Goal: Task Accomplishment & Management: Complete application form

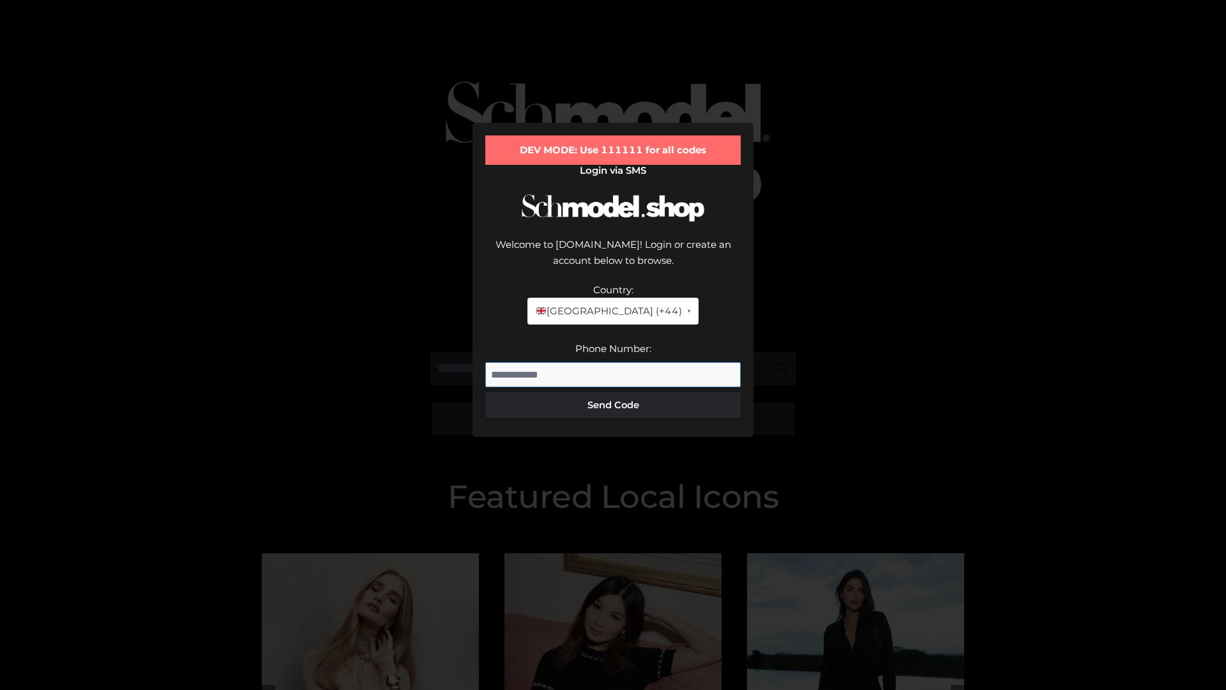
click at [613, 362] on input "Phone Number:" at bounding box center [612, 375] width 255 height 26
type input "**********"
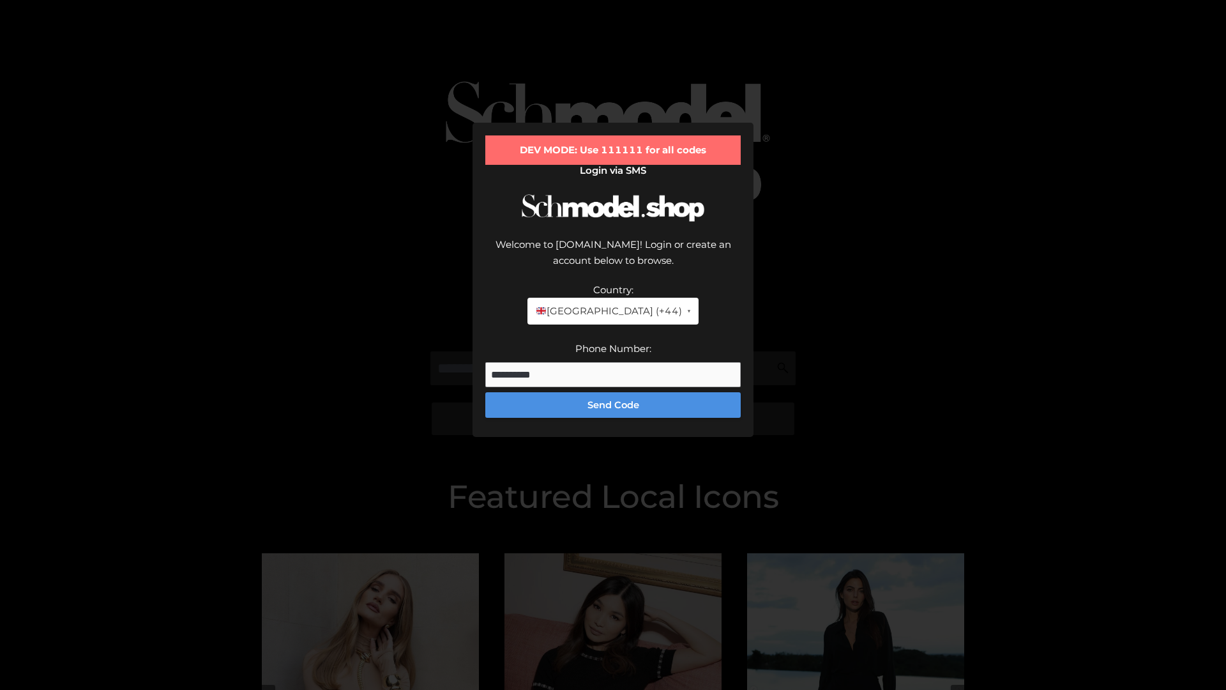
click at [613, 392] on button "Send Code" at bounding box center [612, 405] width 255 height 26
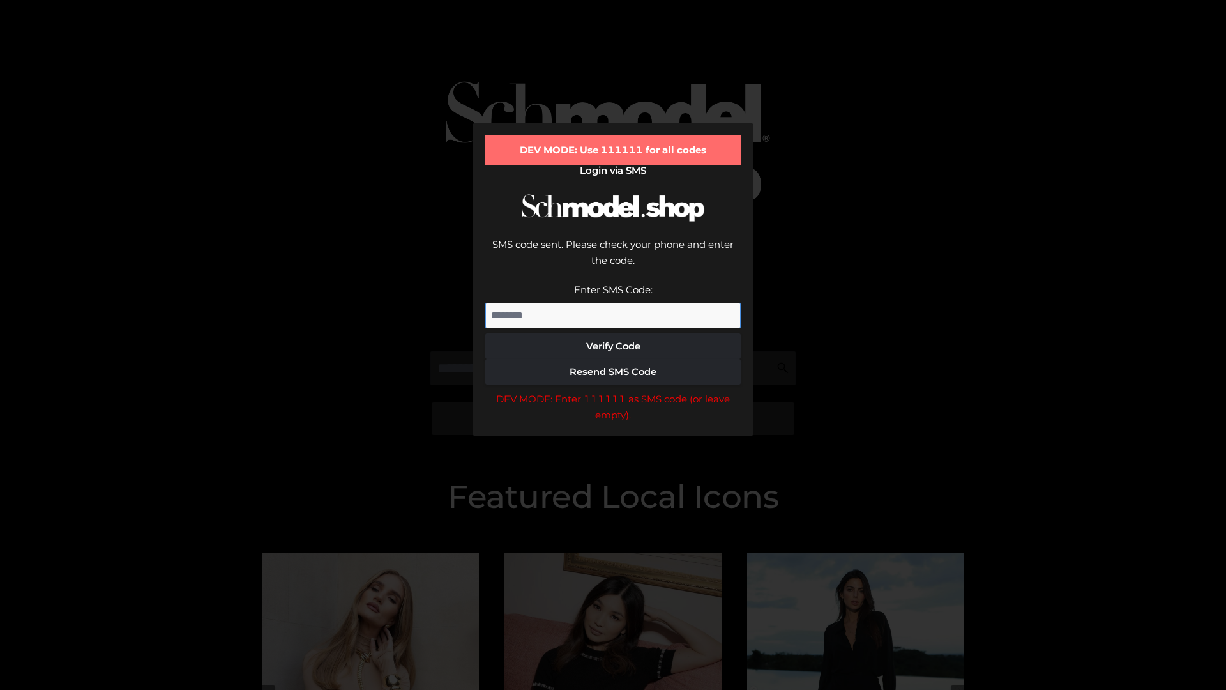
click at [613, 303] on input "Enter SMS Code:" at bounding box center [612, 316] width 255 height 26
type input "******"
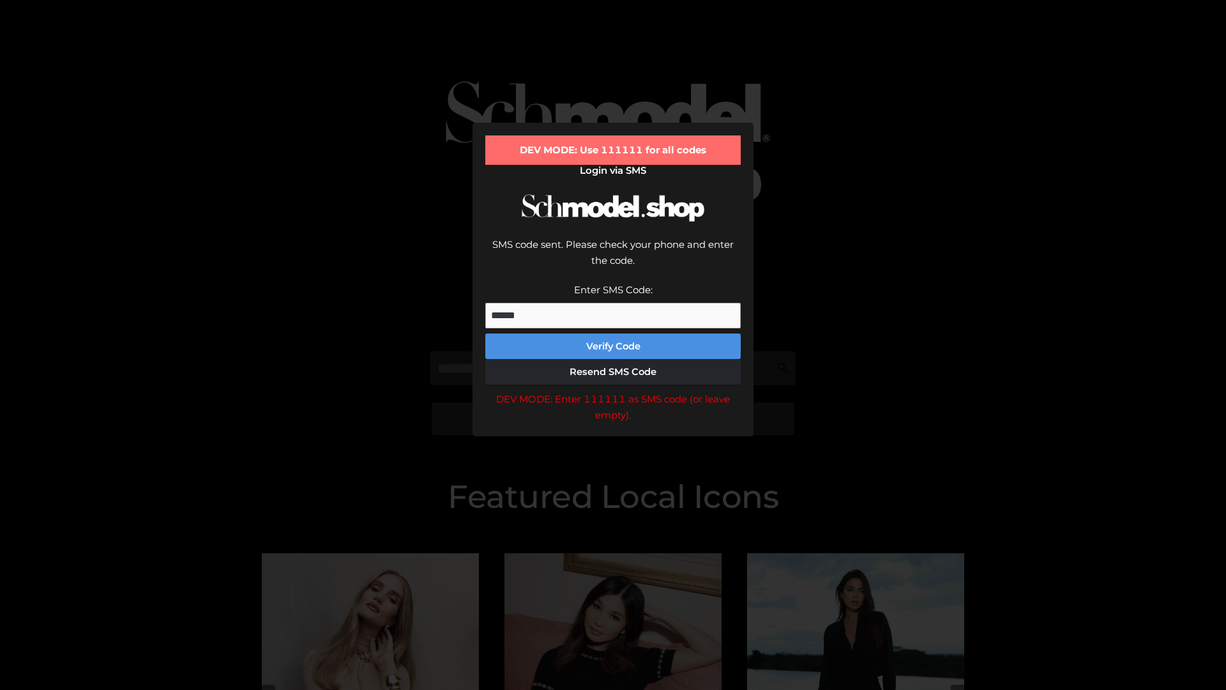
click at [613, 333] on button "Verify Code" at bounding box center [612, 346] width 255 height 26
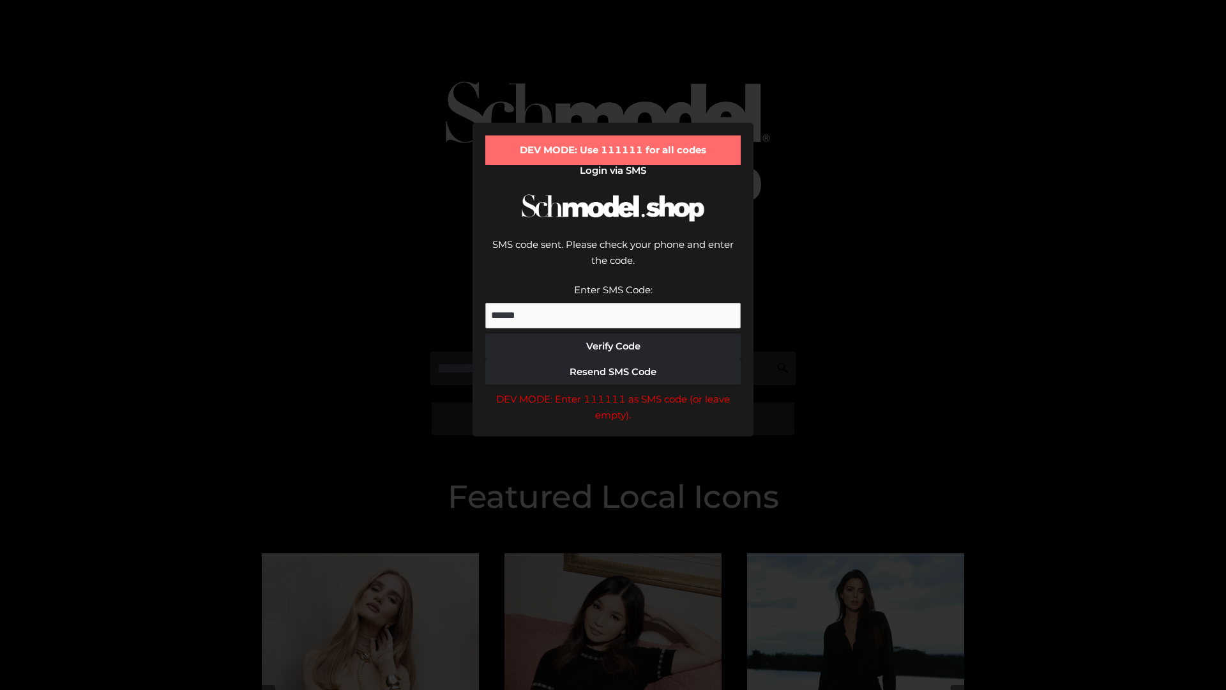
click at [613, 391] on div "DEV MODE: Enter 111111 as SMS code (or leave empty)." at bounding box center [612, 407] width 255 height 33
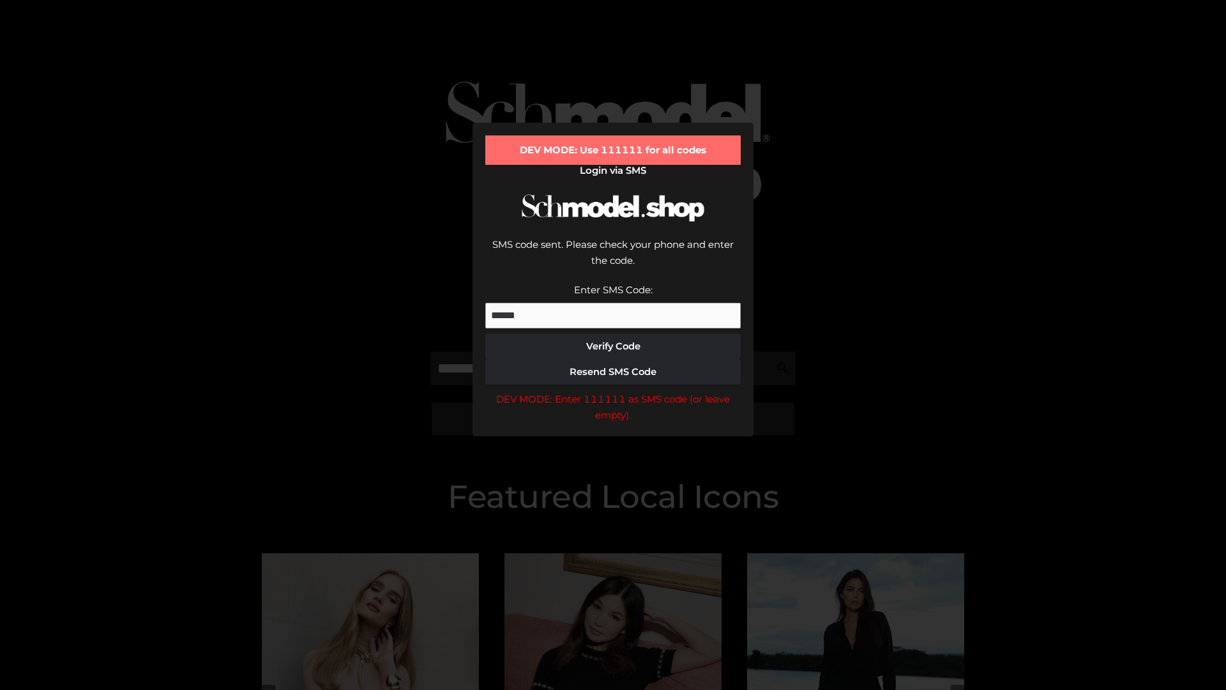
click at [613, 391] on div "DEV MODE: Enter 111111 as SMS code (or leave empty)." at bounding box center [612, 407] width 255 height 33
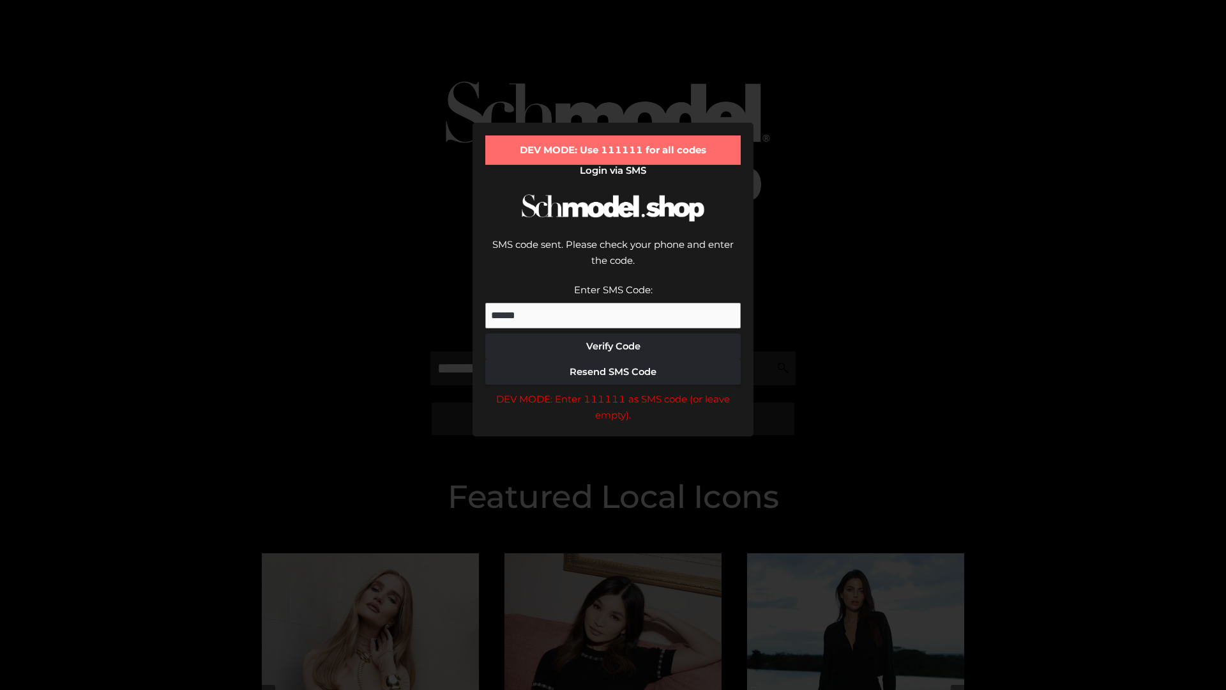
click at [613, 391] on div "DEV MODE: Enter 111111 as SMS code (or leave empty)." at bounding box center [612, 407] width 255 height 33
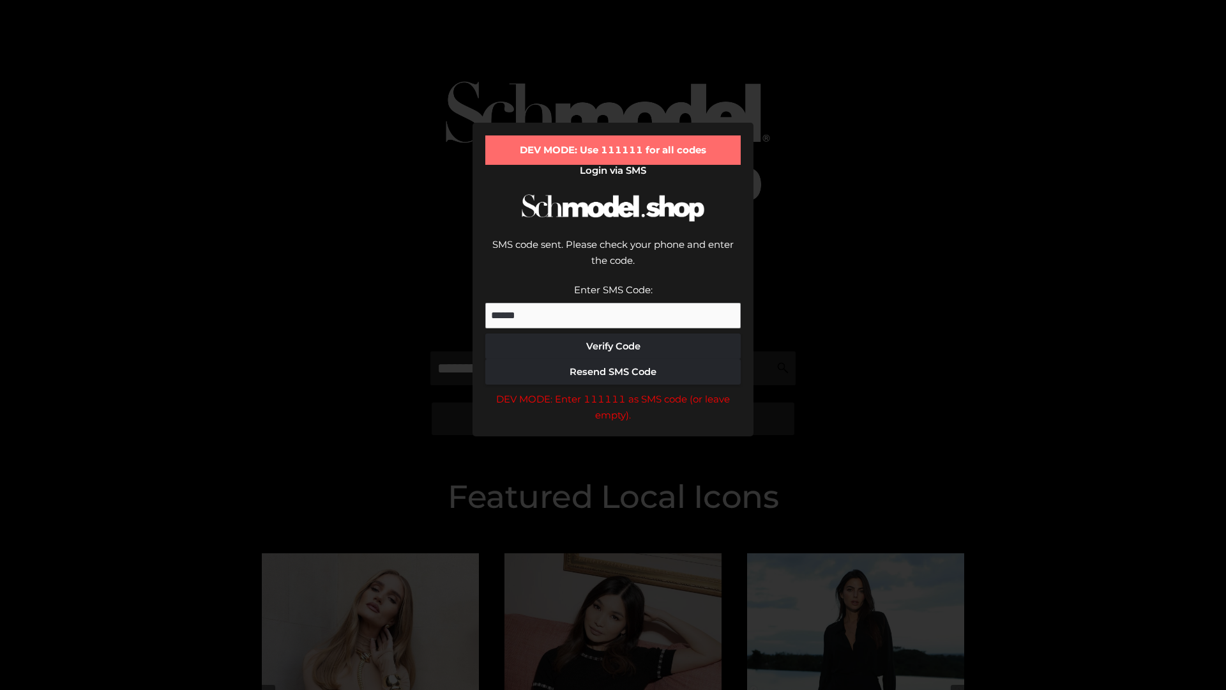
click at [613, 391] on div "DEV MODE: Enter 111111 as SMS code (or leave empty)." at bounding box center [612, 407] width 255 height 33
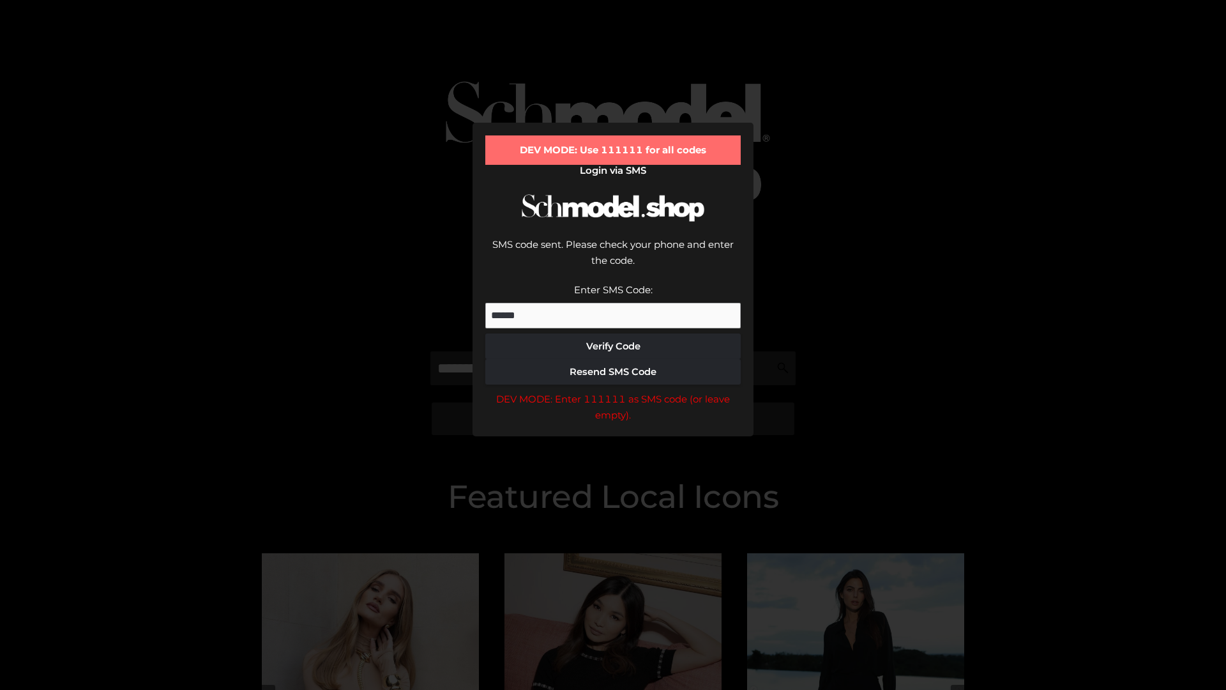
click at [613, 391] on div "DEV MODE: Enter 111111 as SMS code (or leave empty)." at bounding box center [612, 407] width 255 height 33
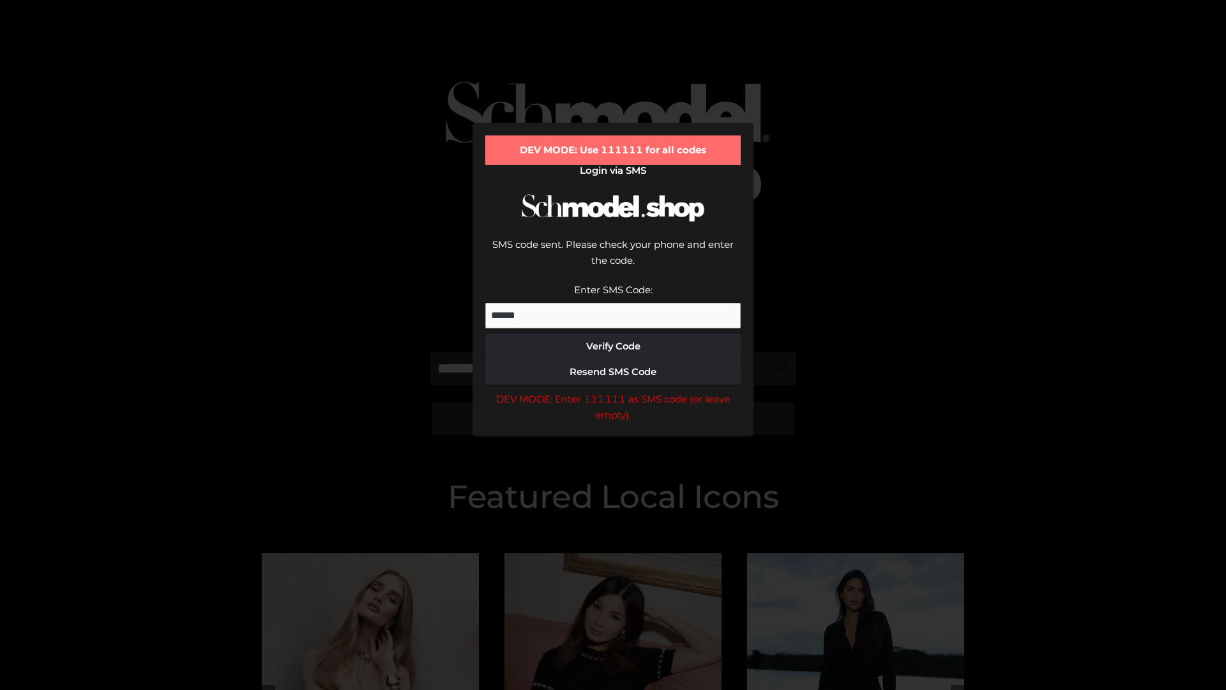
click at [613, 391] on div "DEV MODE: Enter 111111 as SMS code (or leave empty)." at bounding box center [612, 407] width 255 height 33
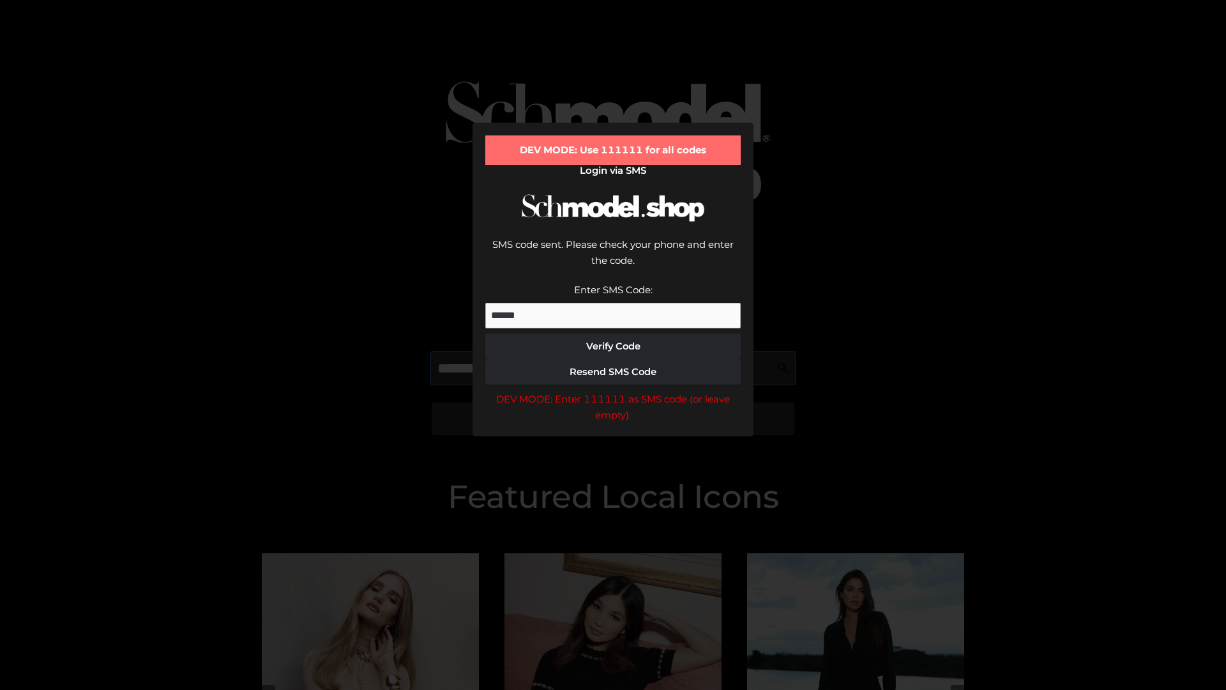
scroll to position [0, 66]
click at [613, 391] on div "DEV MODE: Enter 111111 as SMS code (or leave empty)." at bounding box center [612, 407] width 255 height 33
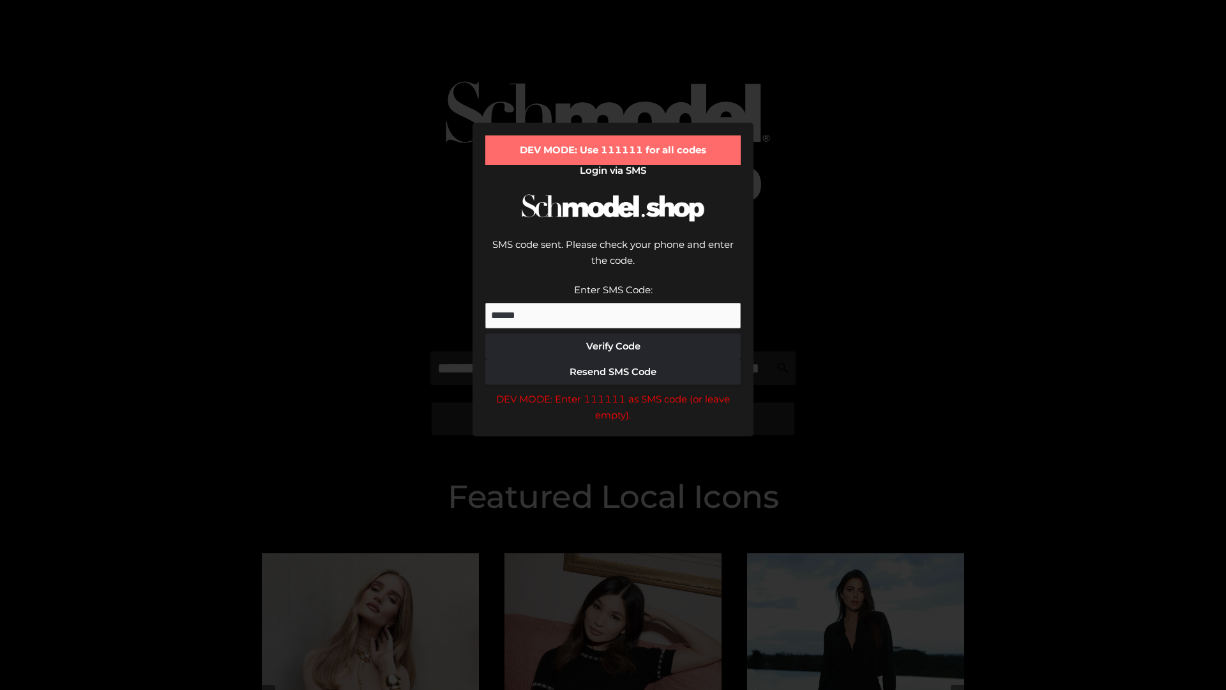
click at [613, 391] on div "DEV MODE: Enter 111111 as SMS code (or leave empty)." at bounding box center [612, 407] width 255 height 33
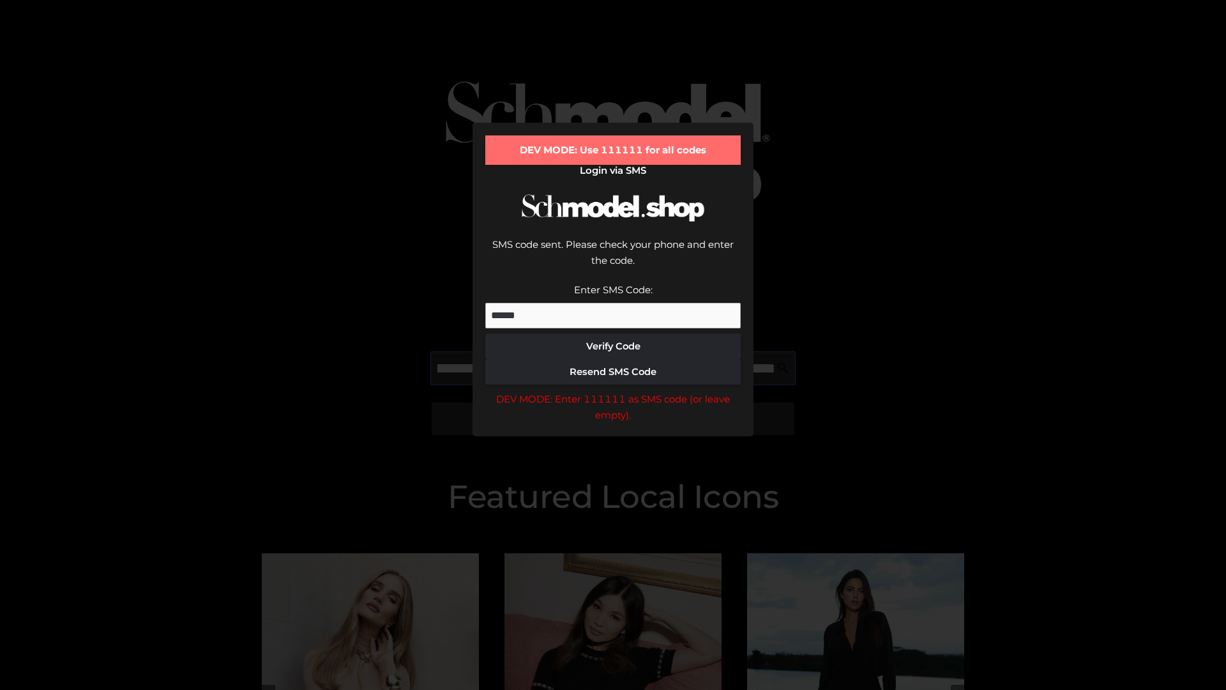
scroll to position [0, 139]
click at [613, 391] on div "DEV MODE: Enter 111111 as SMS code (or leave empty)." at bounding box center [612, 407] width 255 height 33
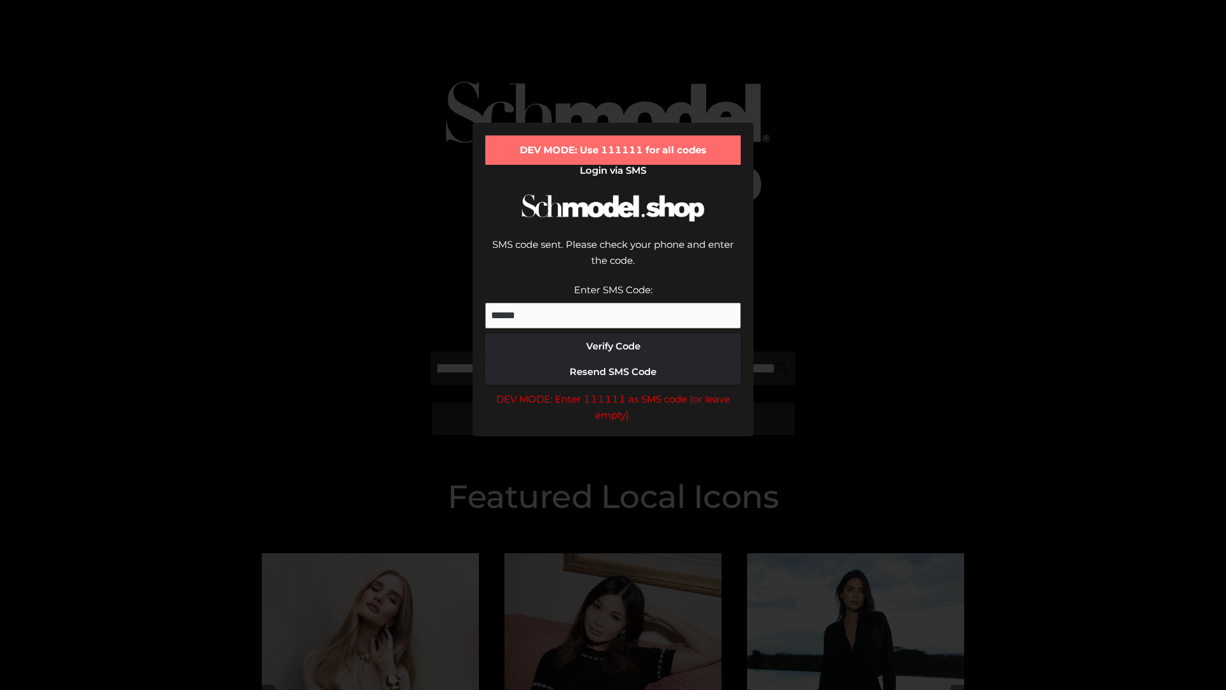
click at [613, 391] on div "DEV MODE: Enter 111111 as SMS code (or leave empty)." at bounding box center [612, 407] width 255 height 33
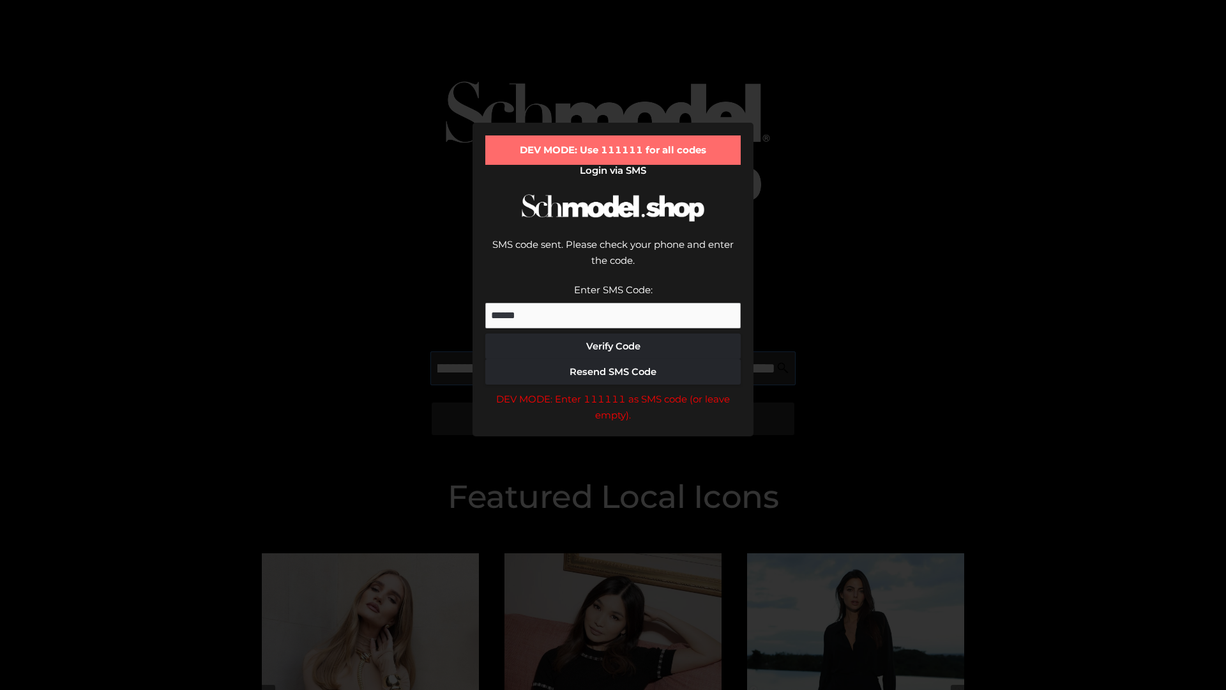
scroll to position [0, 216]
click at [613, 391] on div "DEV MODE: Enter 111111 as SMS code (or leave empty)." at bounding box center [612, 407] width 255 height 33
type input "**********"
